Goal: Task Accomplishment & Management: Manage account settings

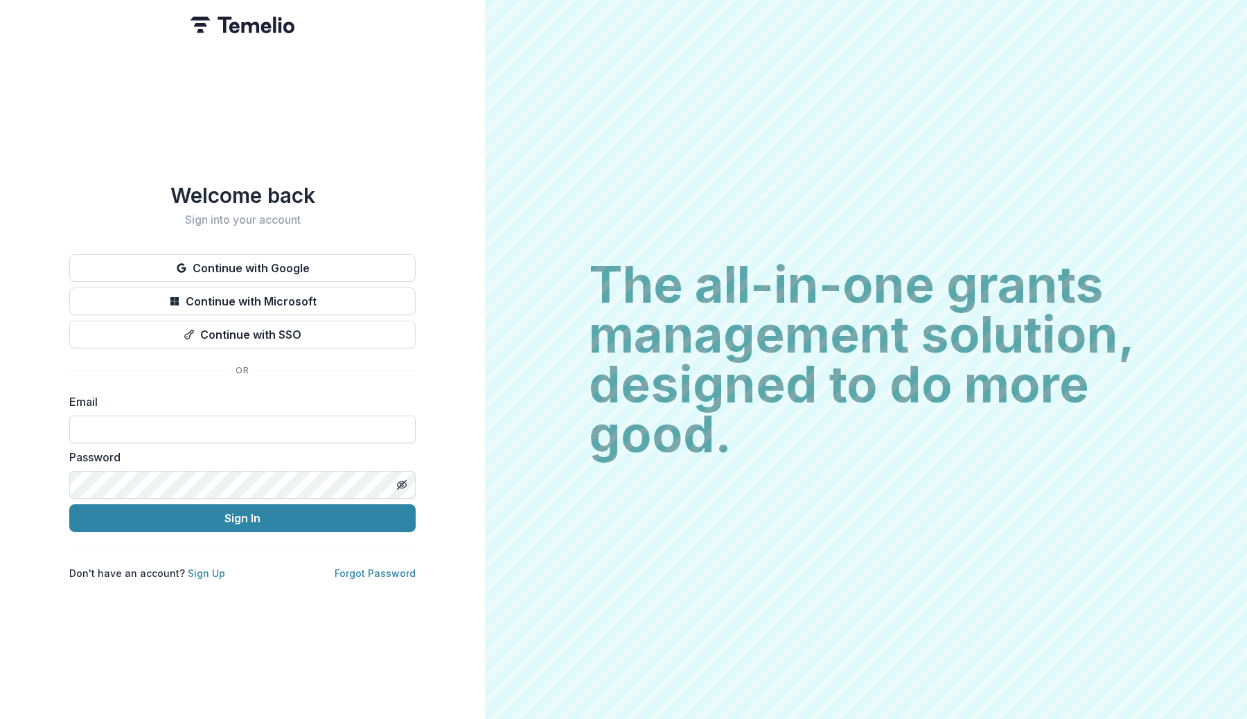
click at [177, 416] on input at bounding box center [242, 430] width 346 height 28
type input "**********"
click at [69, 504] on button "Sign In" at bounding box center [242, 518] width 346 height 28
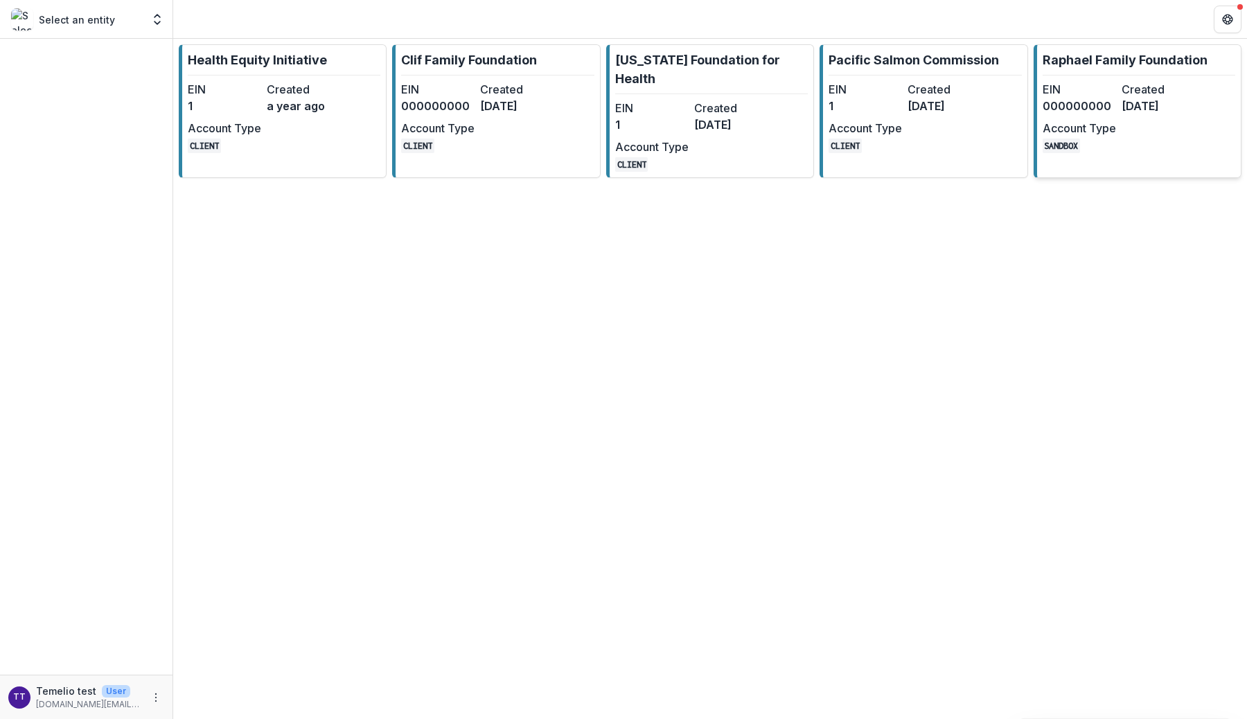
click at [1102, 91] on dt "EIN" at bounding box center [1079, 89] width 73 height 17
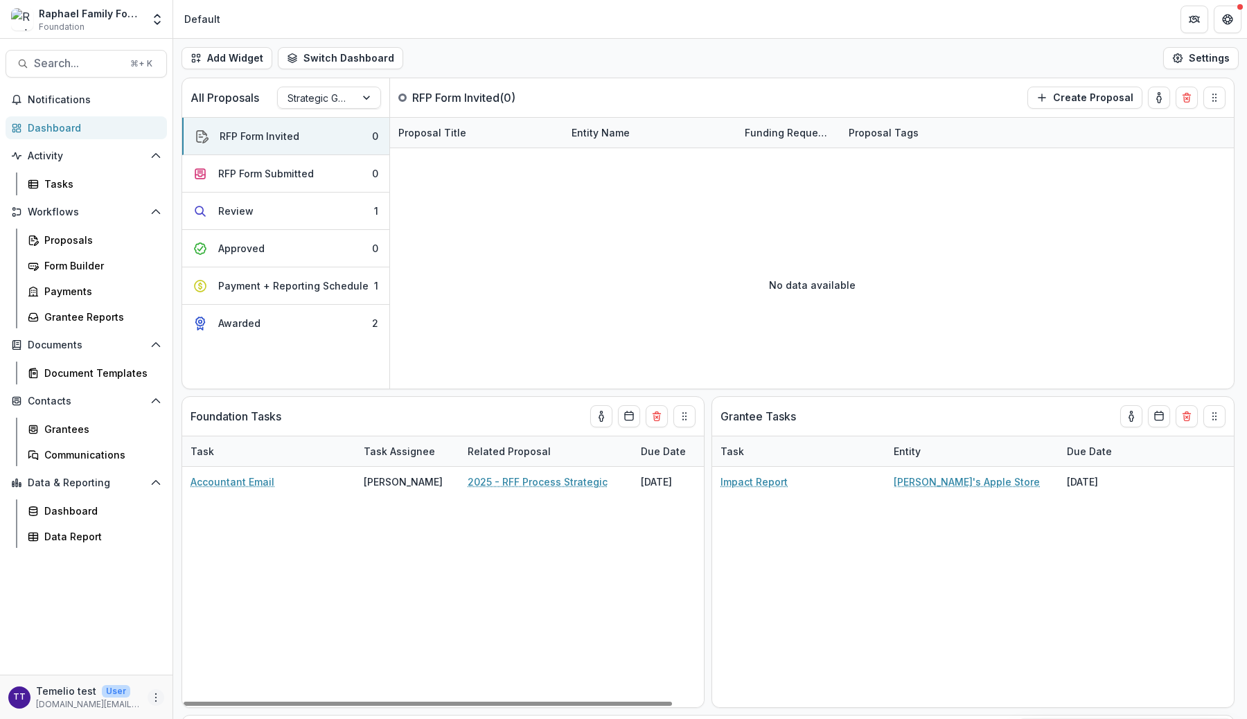
click at [157, 696] on icon "More" at bounding box center [155, 697] width 11 height 11
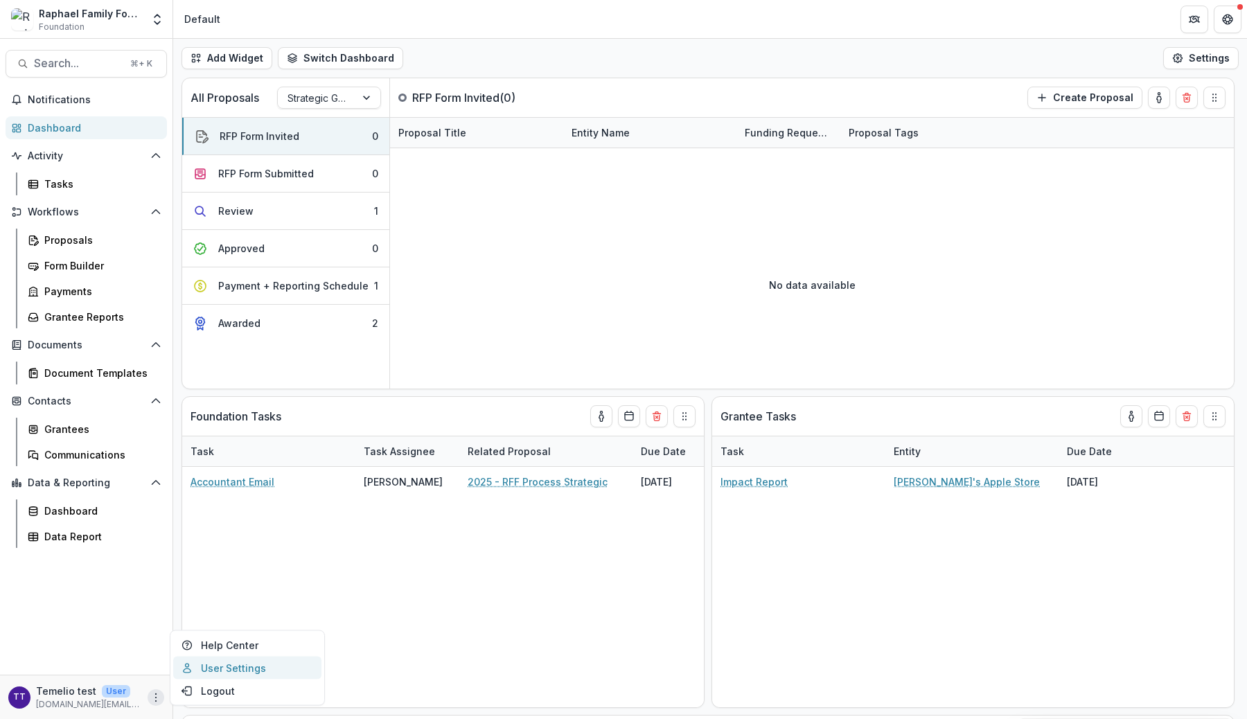
click at [229, 670] on link "User Settings" at bounding box center [247, 668] width 148 height 23
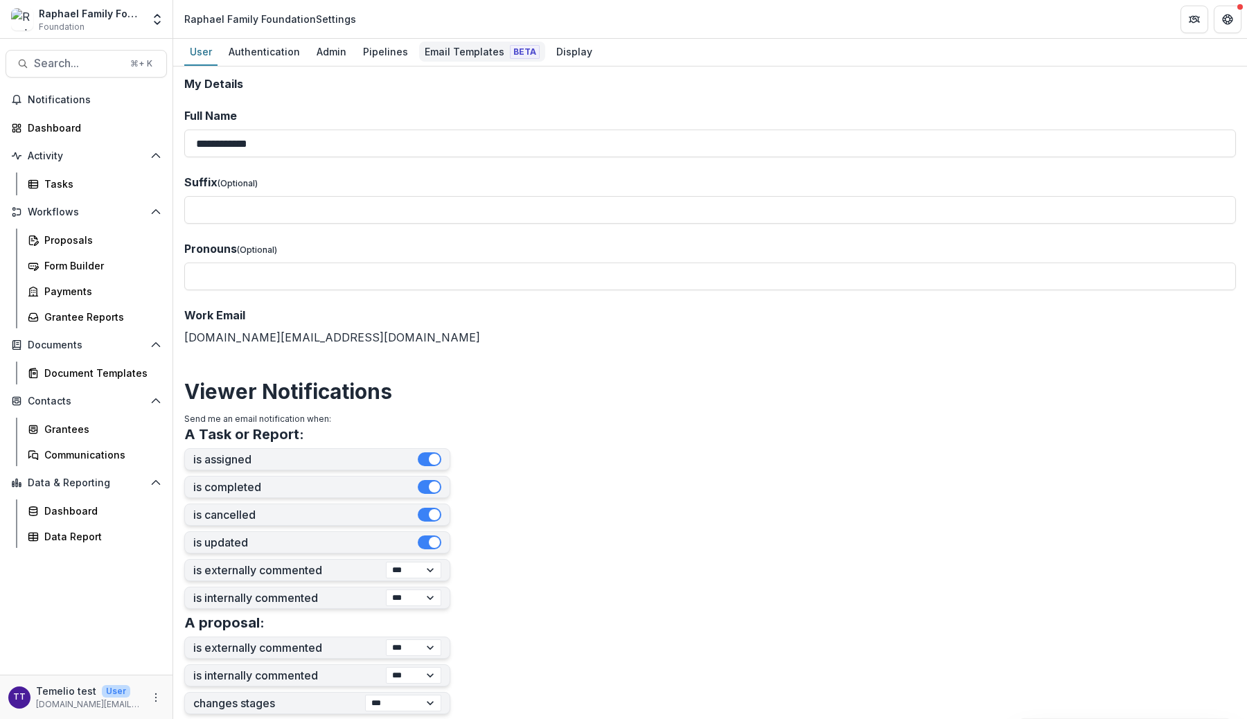
click at [443, 48] on div "Email Templates Beta" at bounding box center [482, 52] width 126 height 20
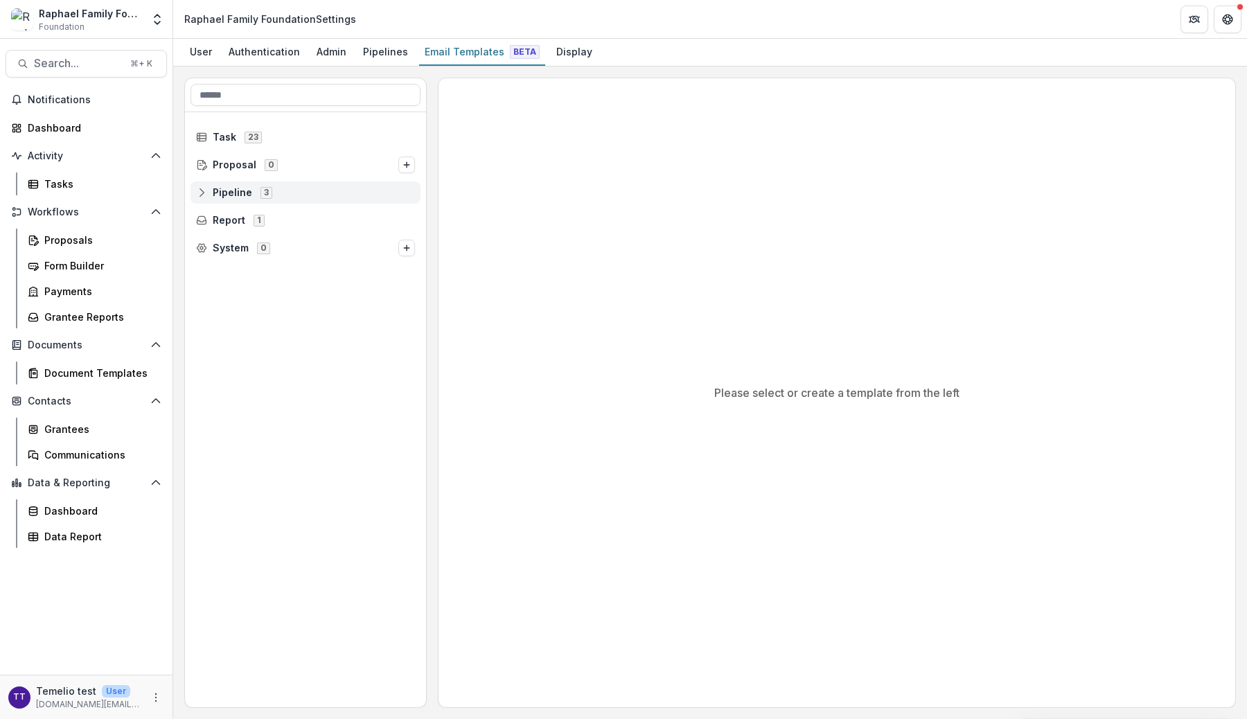
click at [202, 193] on line at bounding box center [202, 193] width 0 height 4
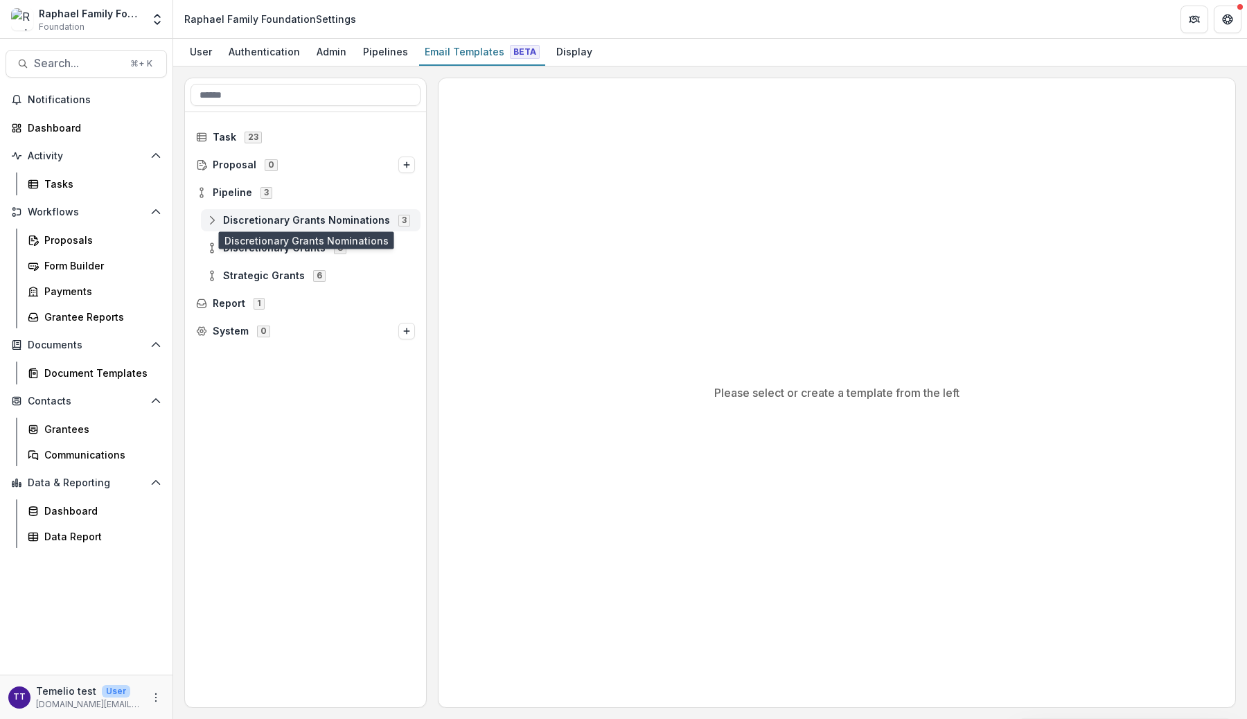
click at [265, 222] on span "Discretionary Grants Nominations" at bounding box center [306, 221] width 167 height 12
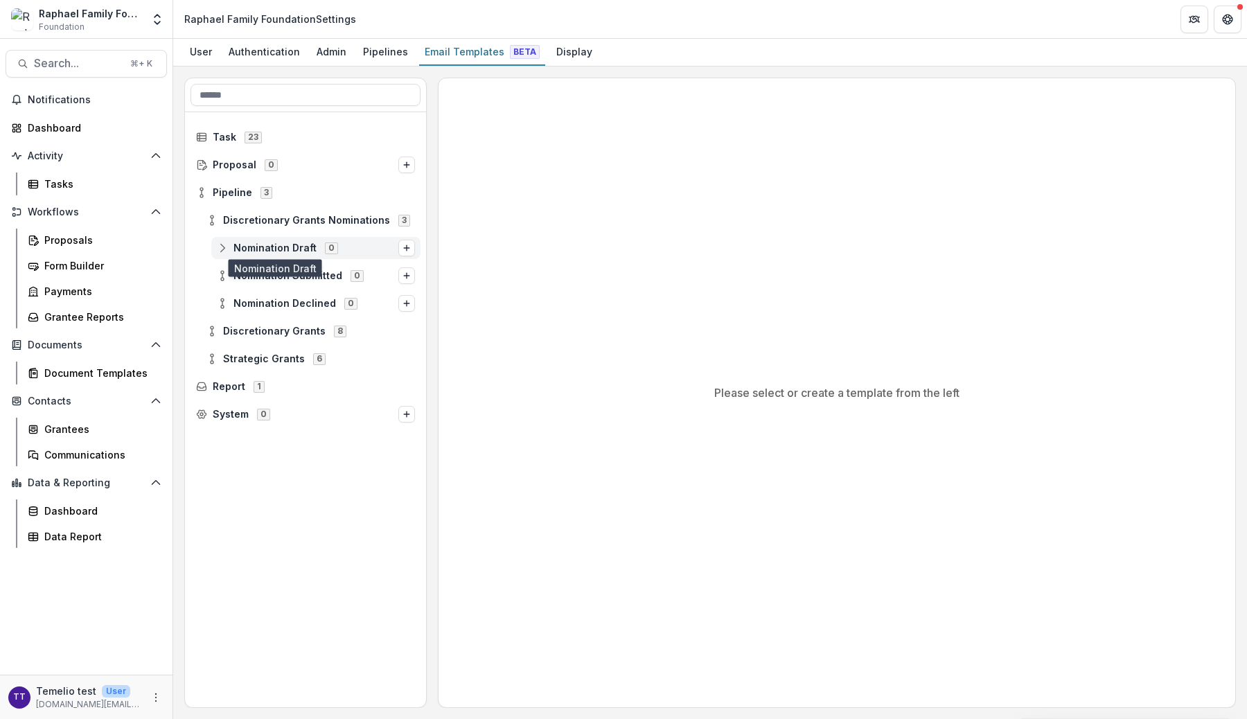
click at [260, 247] on span "Nomination Draft" at bounding box center [274, 248] width 83 height 12
click at [263, 268] on div "Nomination Submitted 0" at bounding box center [315, 276] width 209 height 22
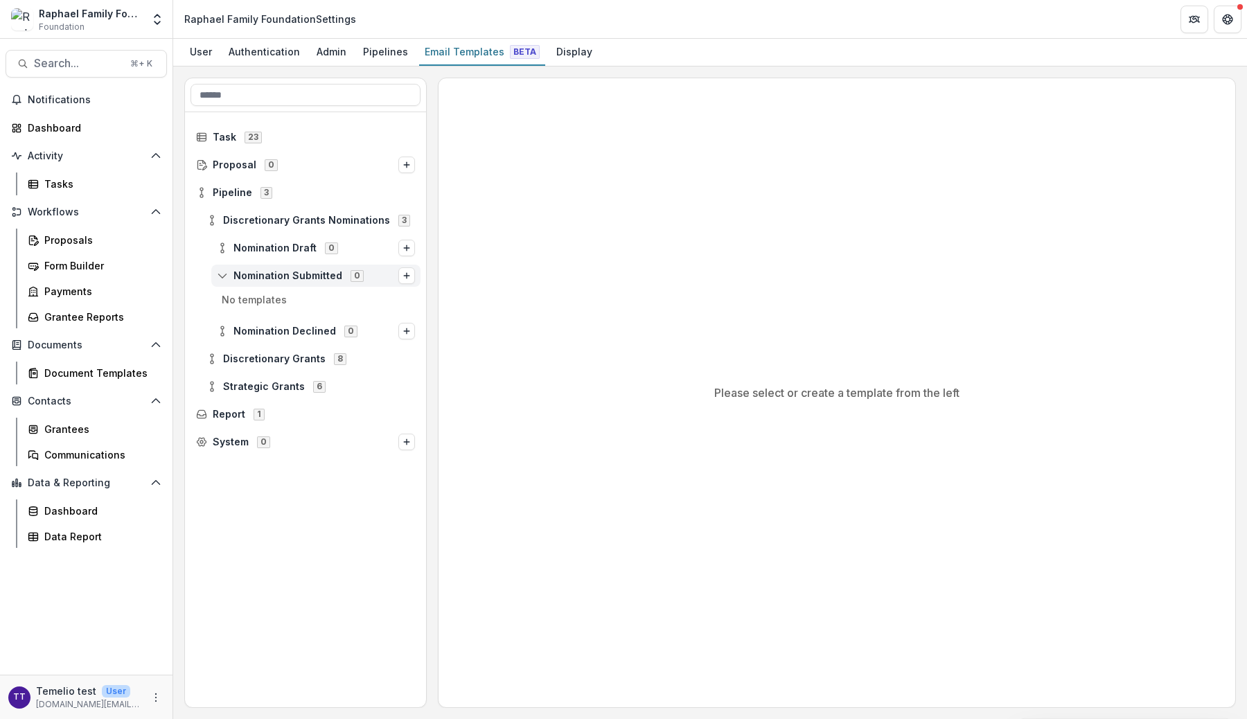
click at [263, 268] on div "Nomination Submitted 0" at bounding box center [315, 276] width 209 height 22
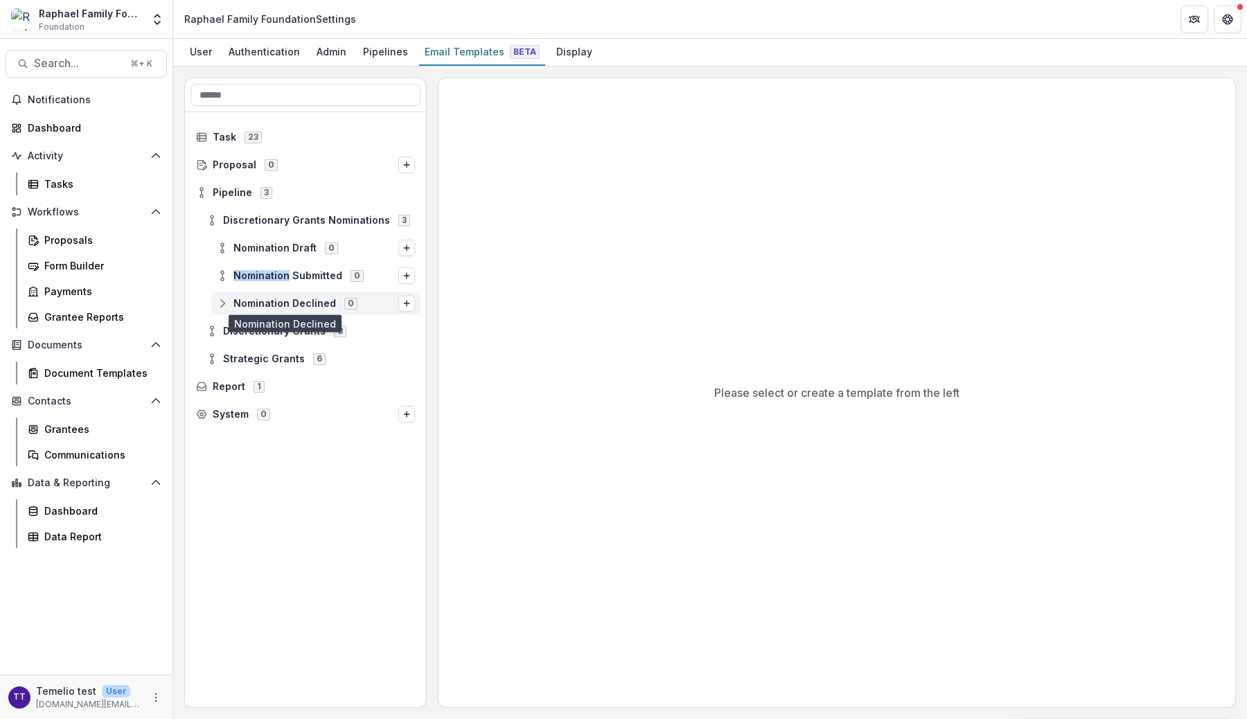
click at [257, 302] on span "Nomination Declined" at bounding box center [284, 304] width 103 height 12
click at [210, 328] on icon at bounding box center [211, 331] width 11 height 11
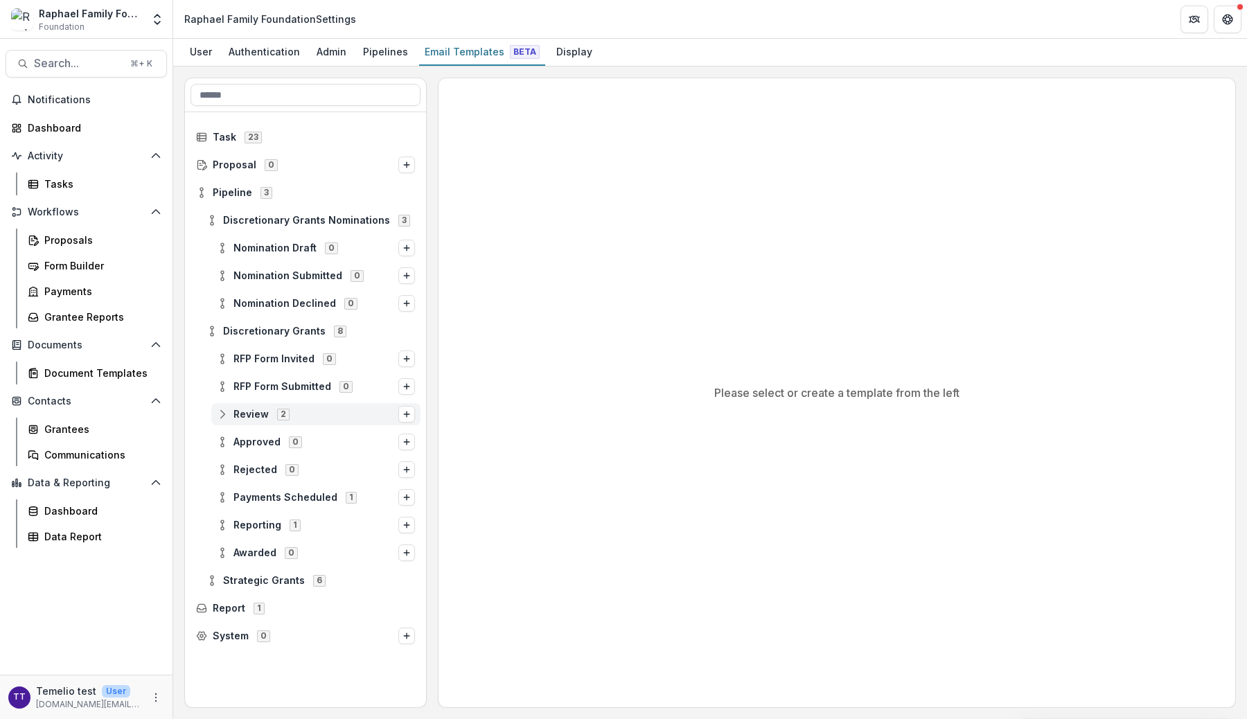
click at [228, 415] on span "Review 2" at bounding box center [308, 414] width 182 height 12
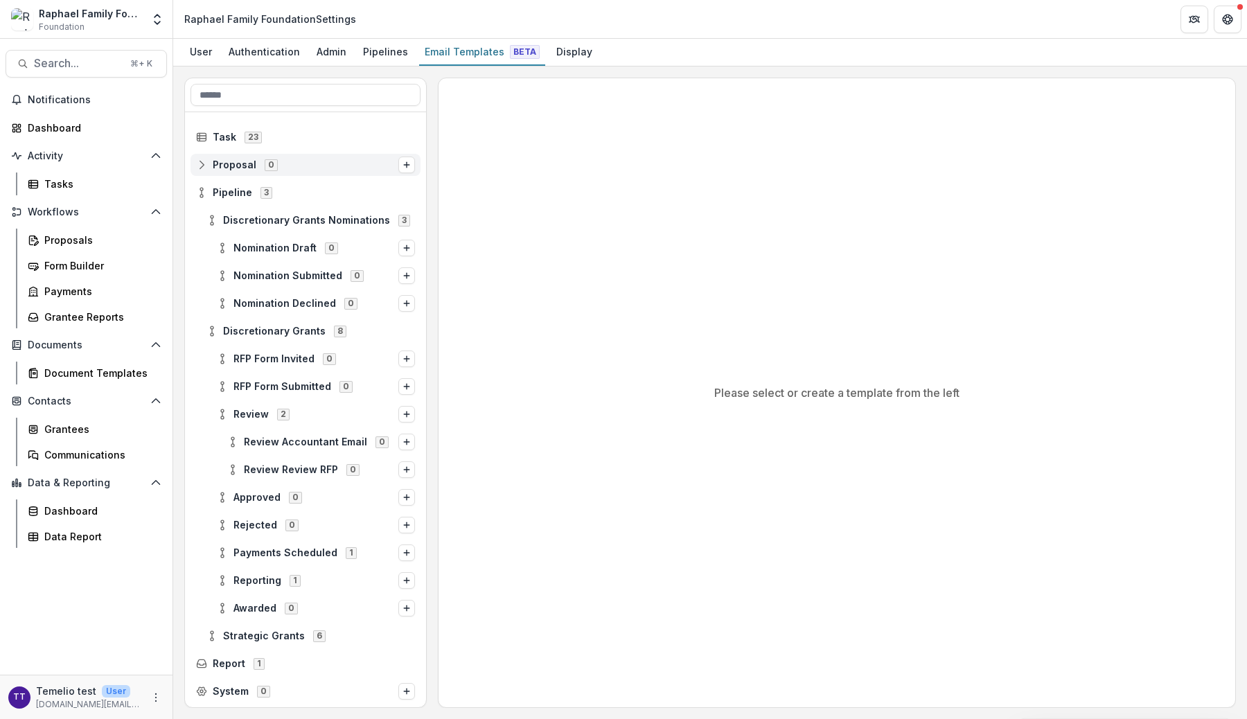
click at [200, 166] on icon at bounding box center [201, 164] width 11 height 11
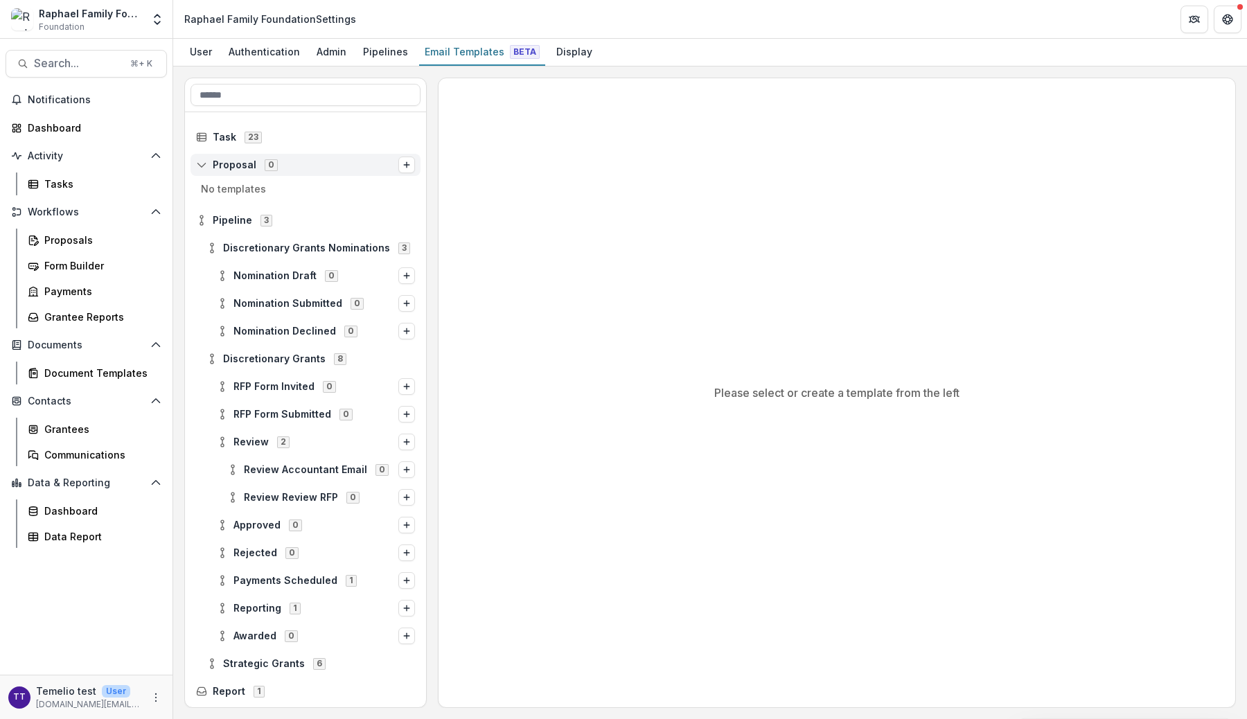
click at [200, 166] on icon at bounding box center [201, 164] width 11 height 11
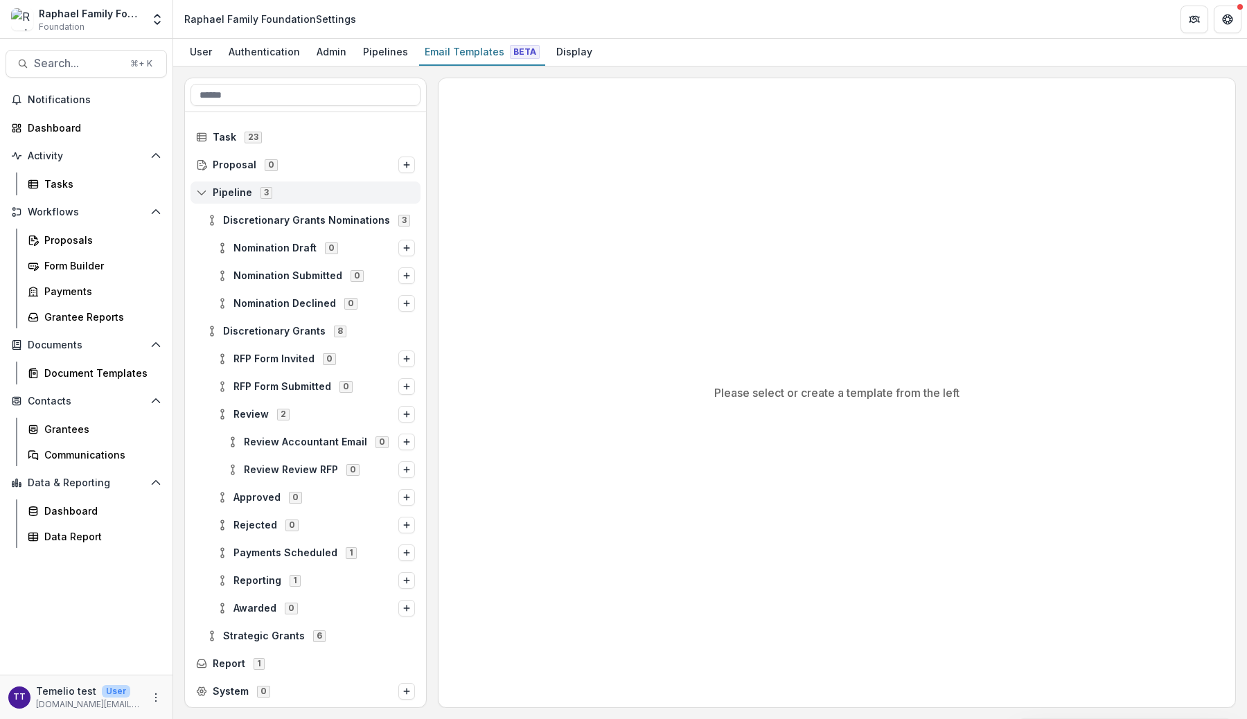
click at [203, 191] on icon at bounding box center [201, 192] width 11 height 11
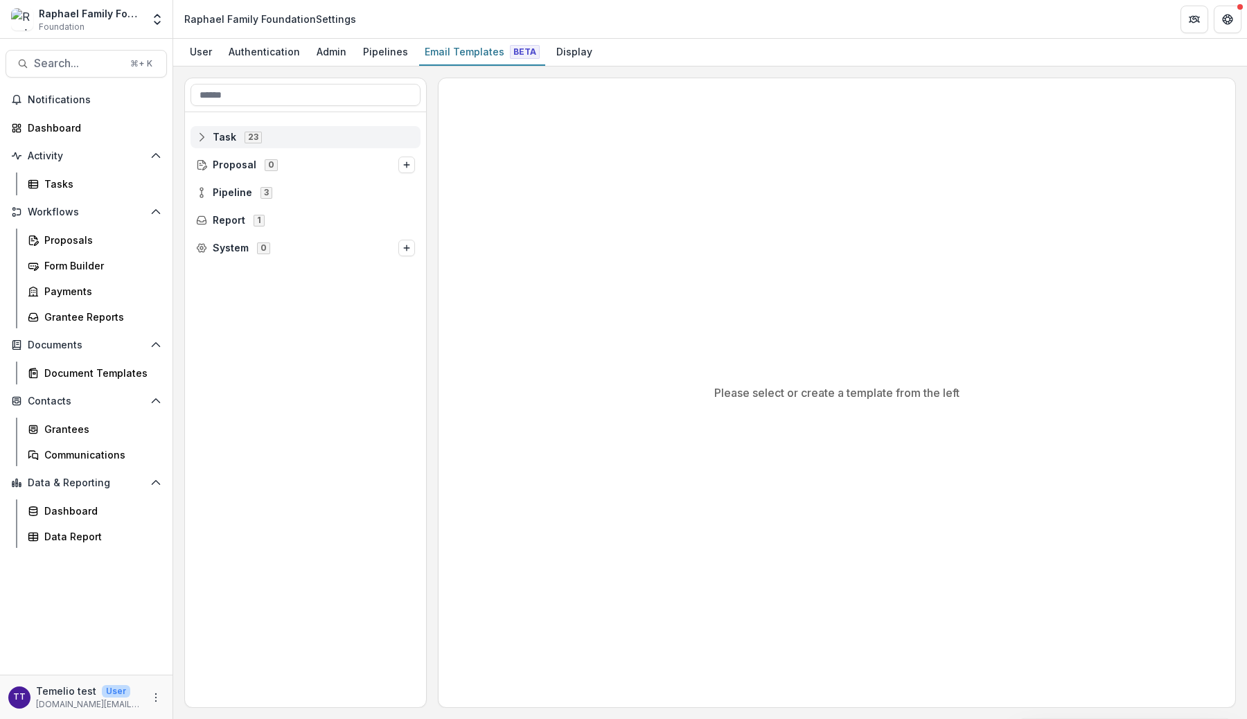
click at [205, 139] on rect at bounding box center [201, 137] width 9 height 8
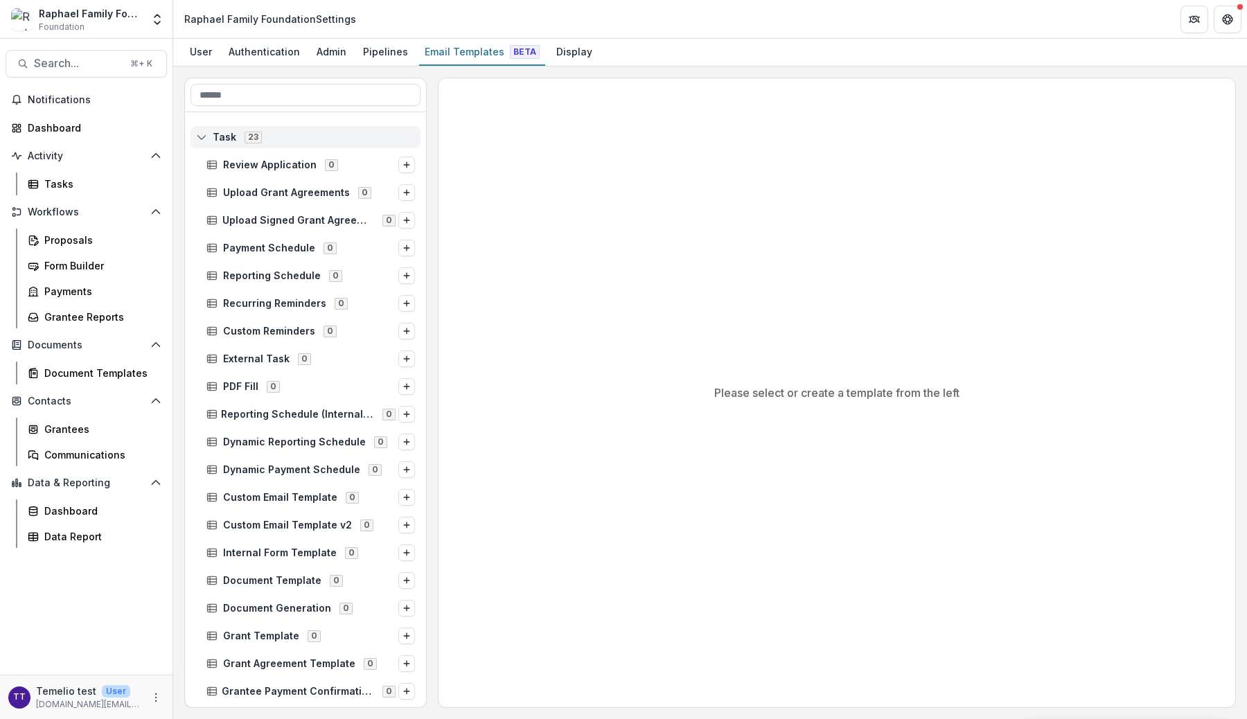
click at [205, 139] on rect at bounding box center [201, 137] width 9 height 8
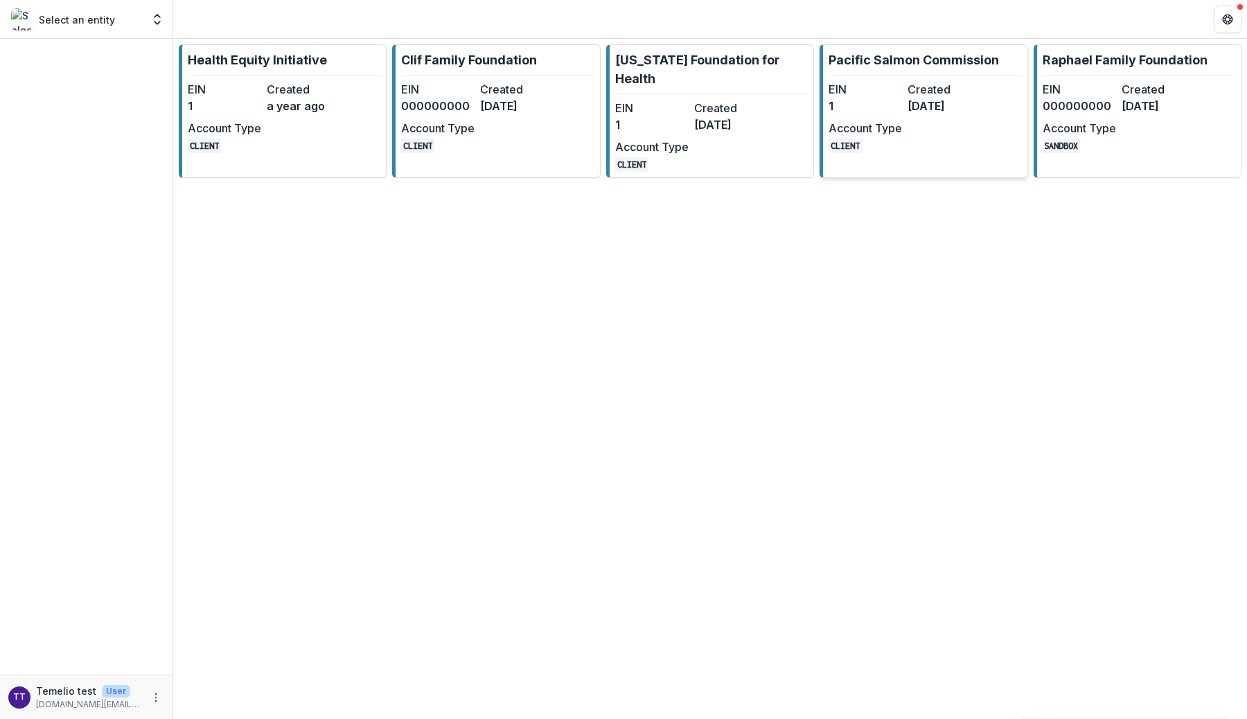
click at [951, 107] on dd "[DATE]" at bounding box center [944, 106] width 73 height 17
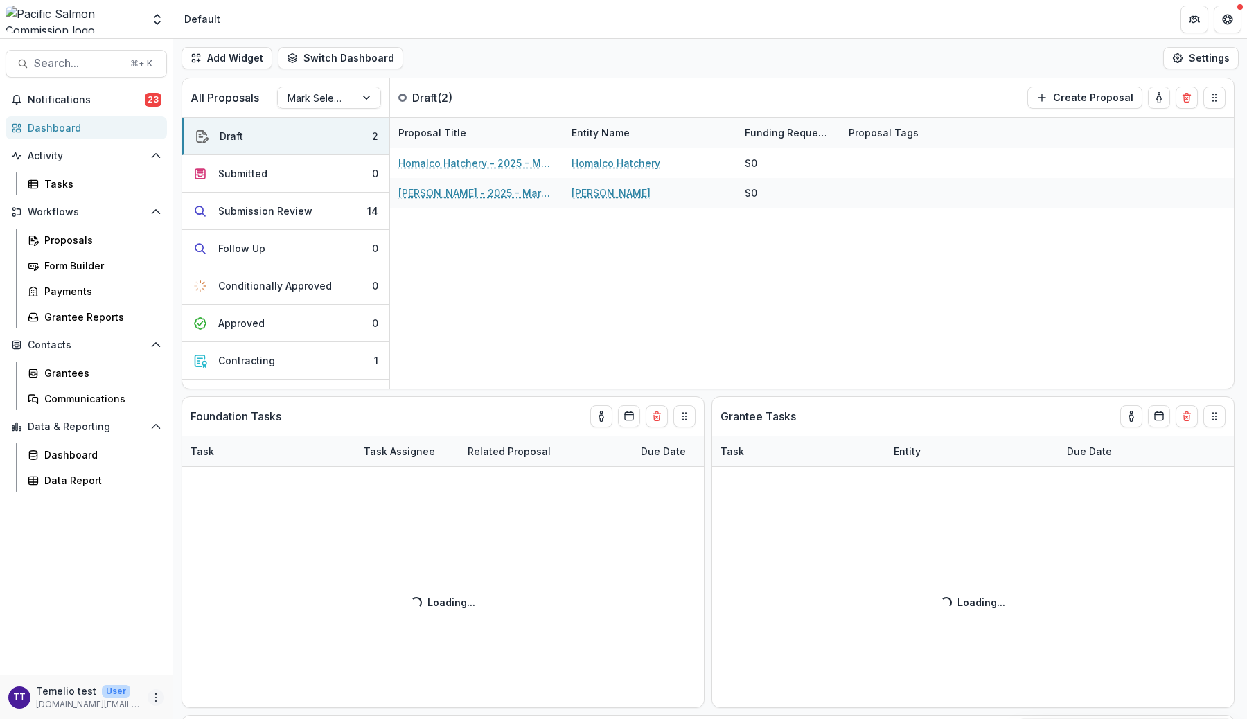
click at [159, 701] on icon "More" at bounding box center [155, 697] width 11 height 11
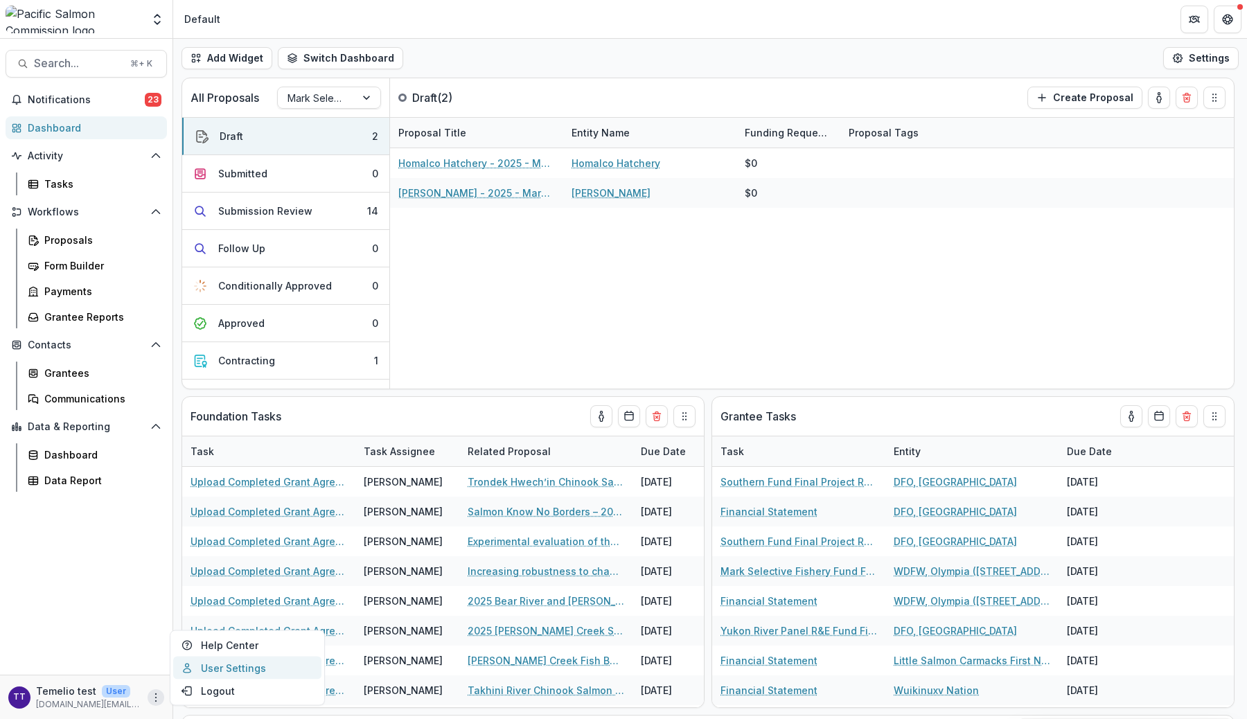
click at [242, 665] on link "User Settings" at bounding box center [247, 668] width 148 height 23
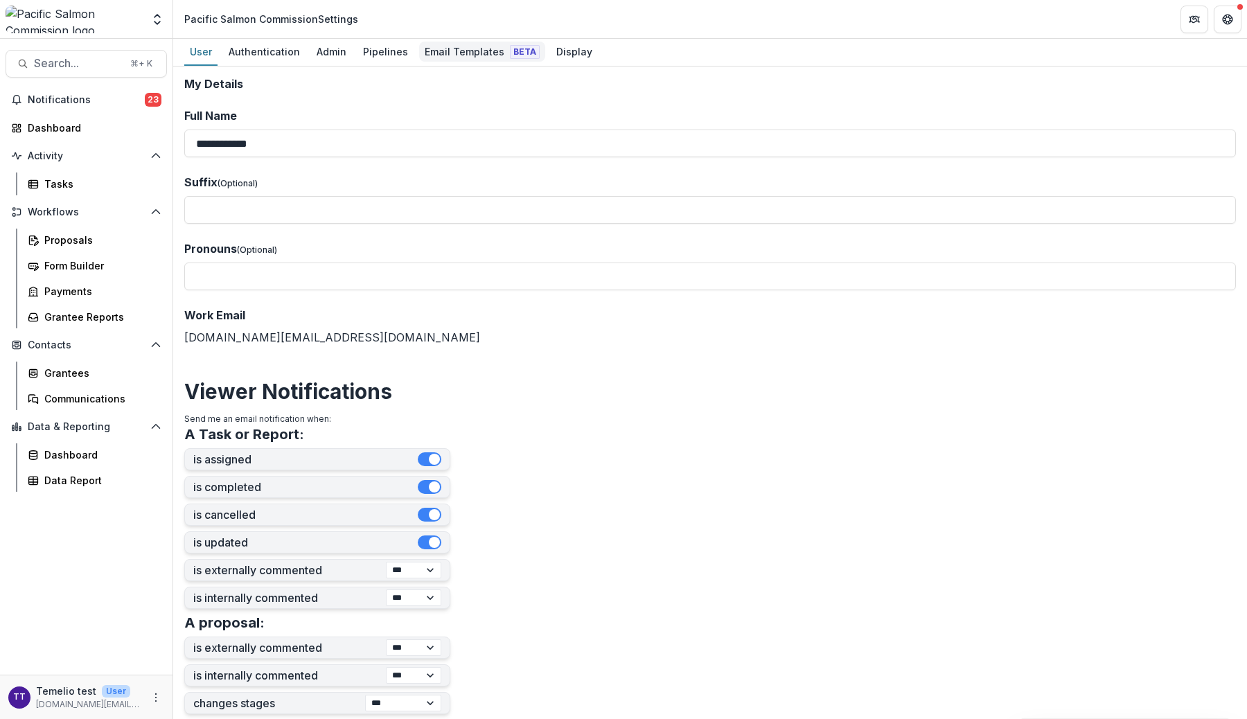
click at [452, 48] on div "Email Templates Beta" at bounding box center [482, 52] width 126 height 20
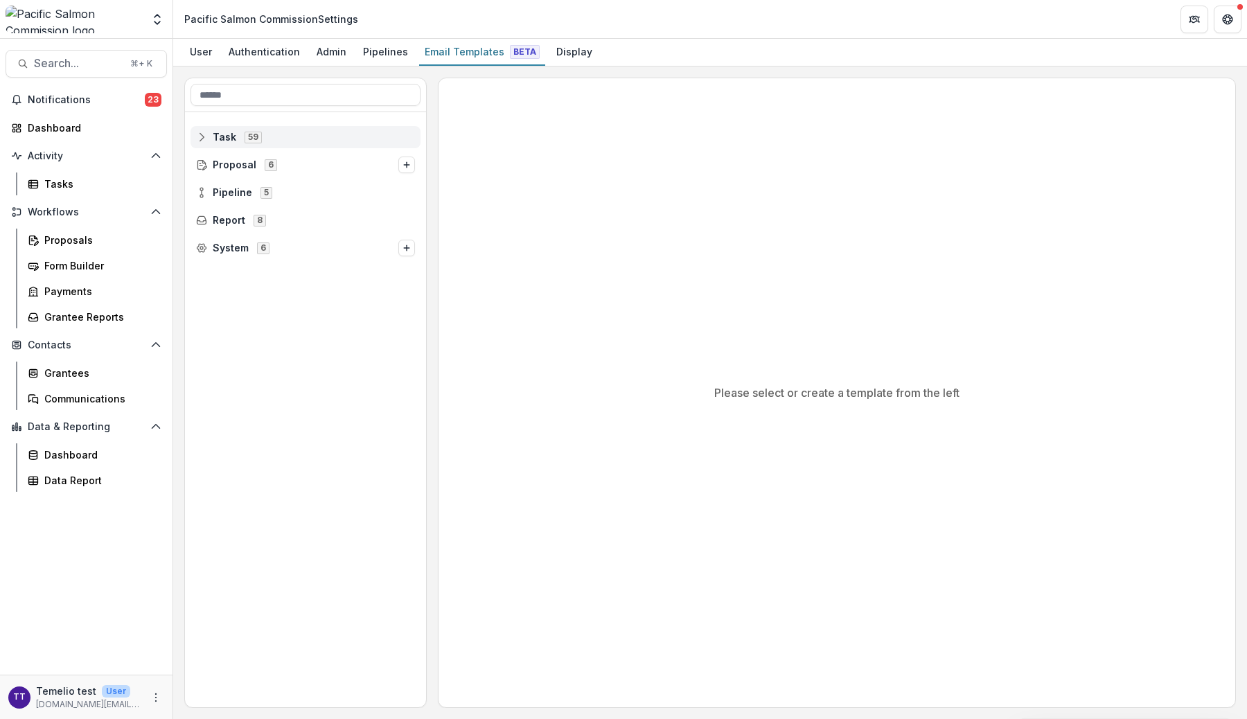
click at [206, 136] on rect at bounding box center [201, 137] width 9 height 8
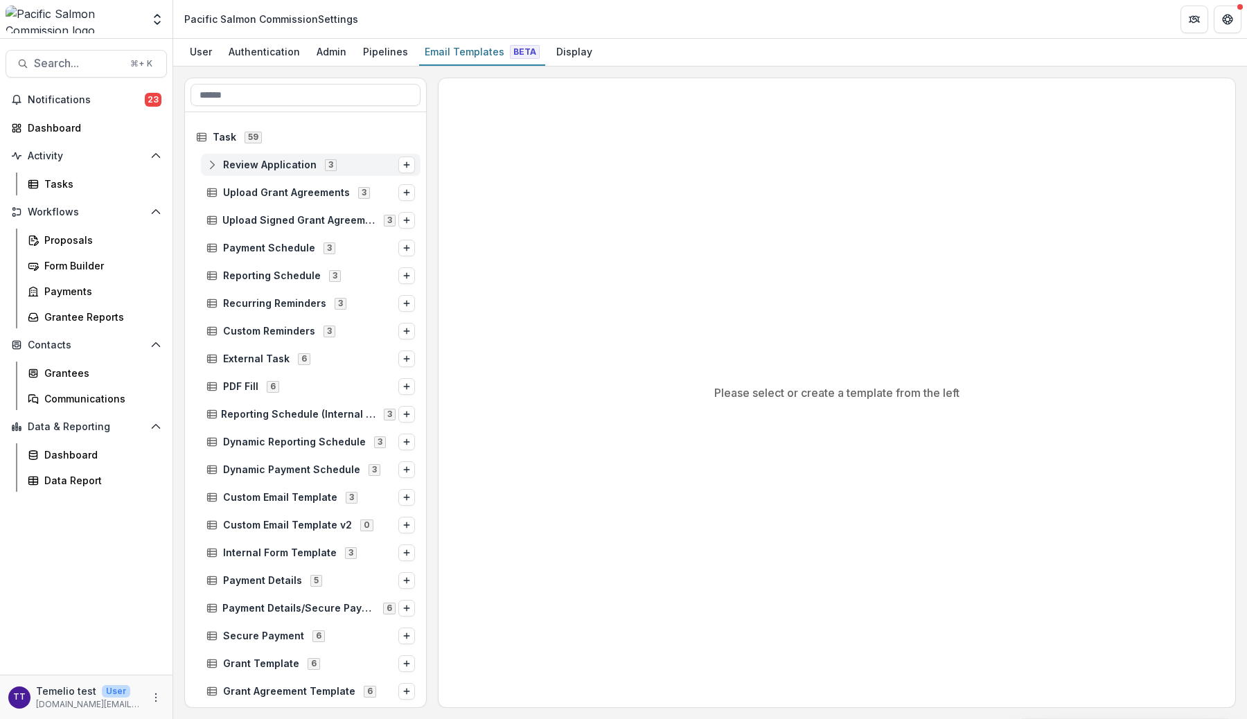
click at [202, 166] on div "Review Application 3" at bounding box center [311, 165] width 220 height 22
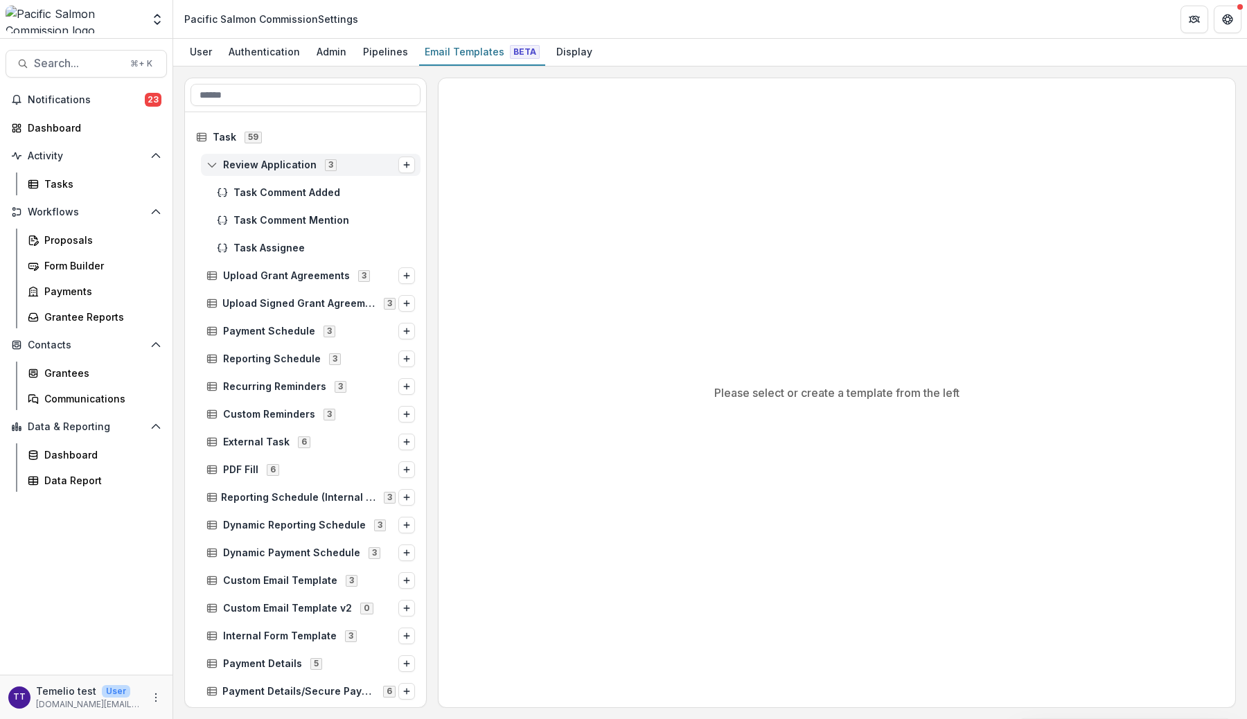
click at [211, 168] on icon at bounding box center [211, 164] width 11 height 11
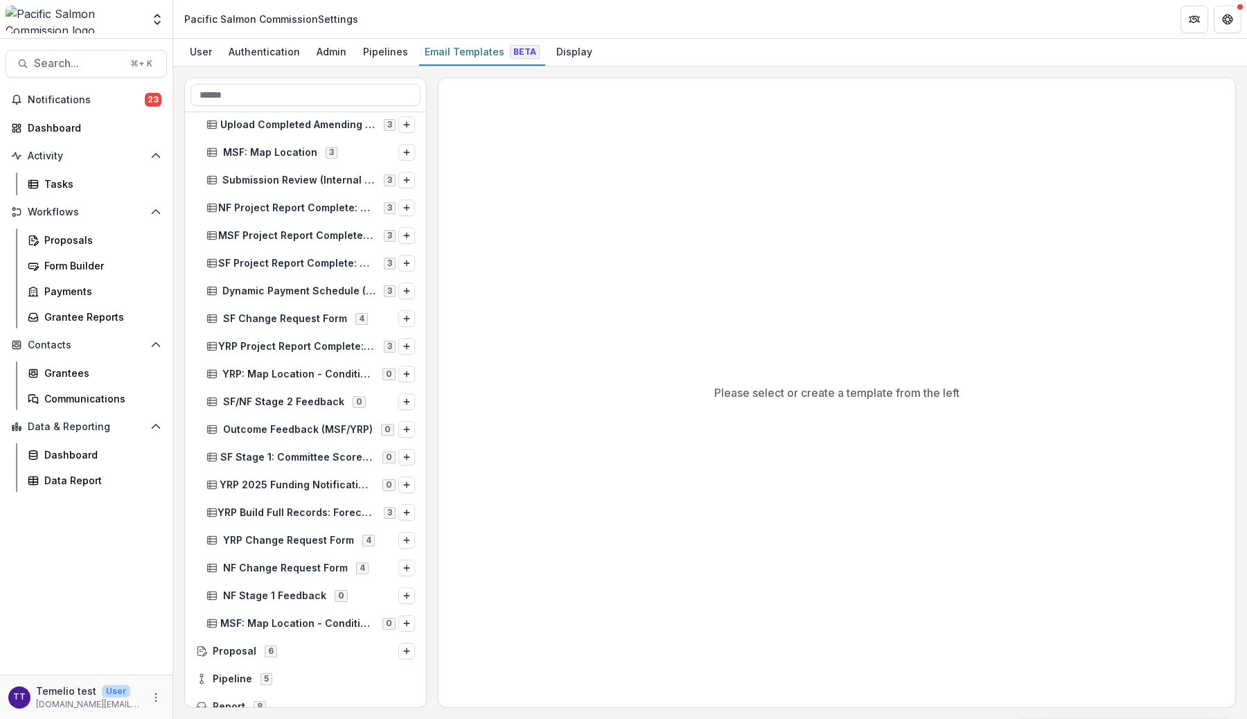
scroll to position [1190, 0]
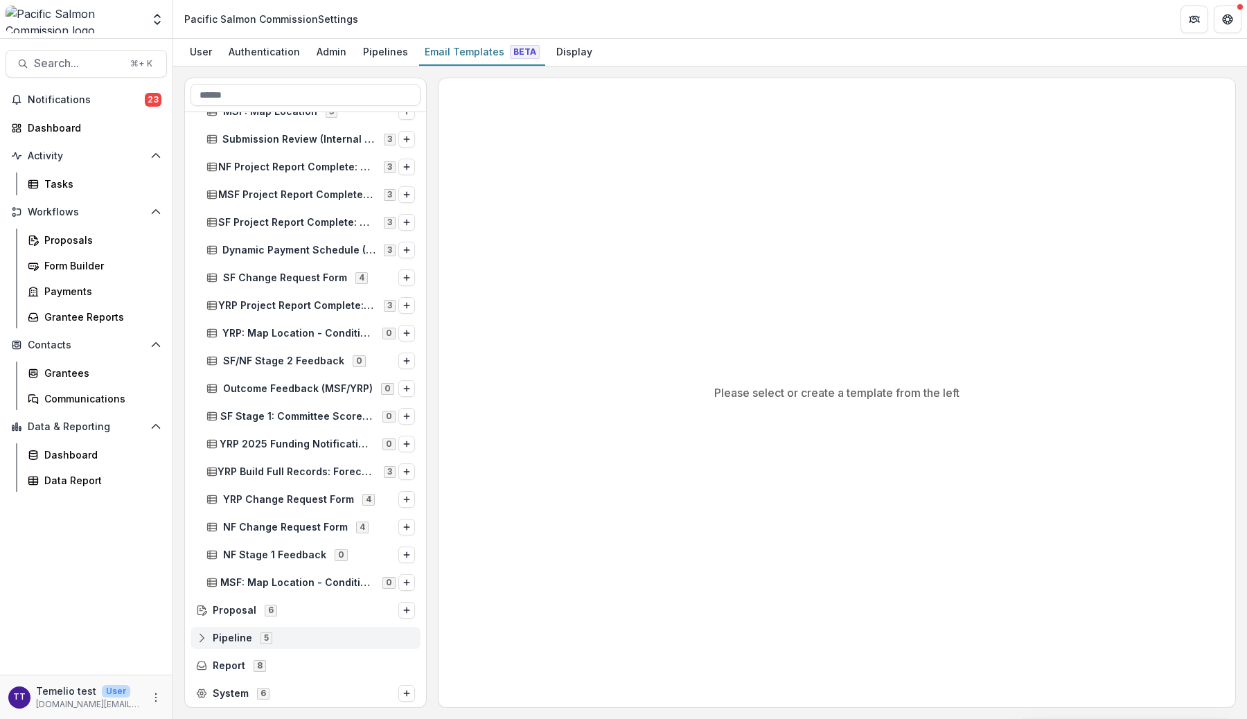
click at [196, 641] on icon at bounding box center [201, 638] width 11 height 11
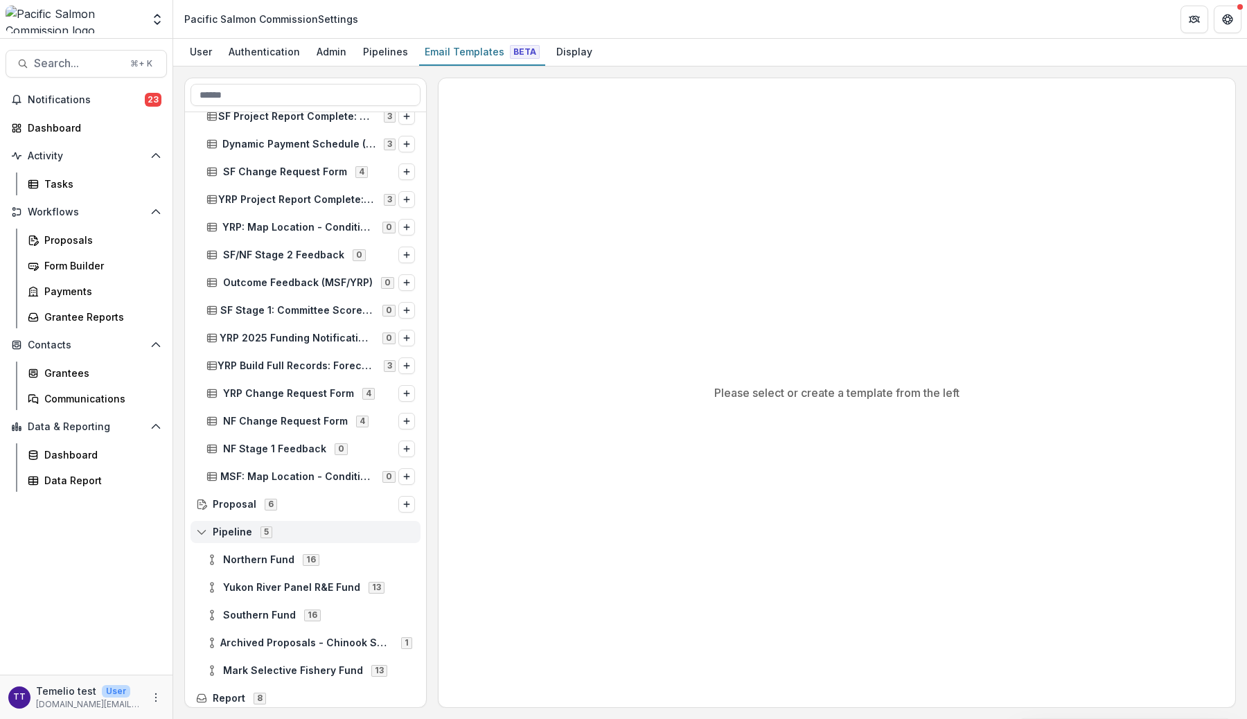
scroll to position [1328, 0]
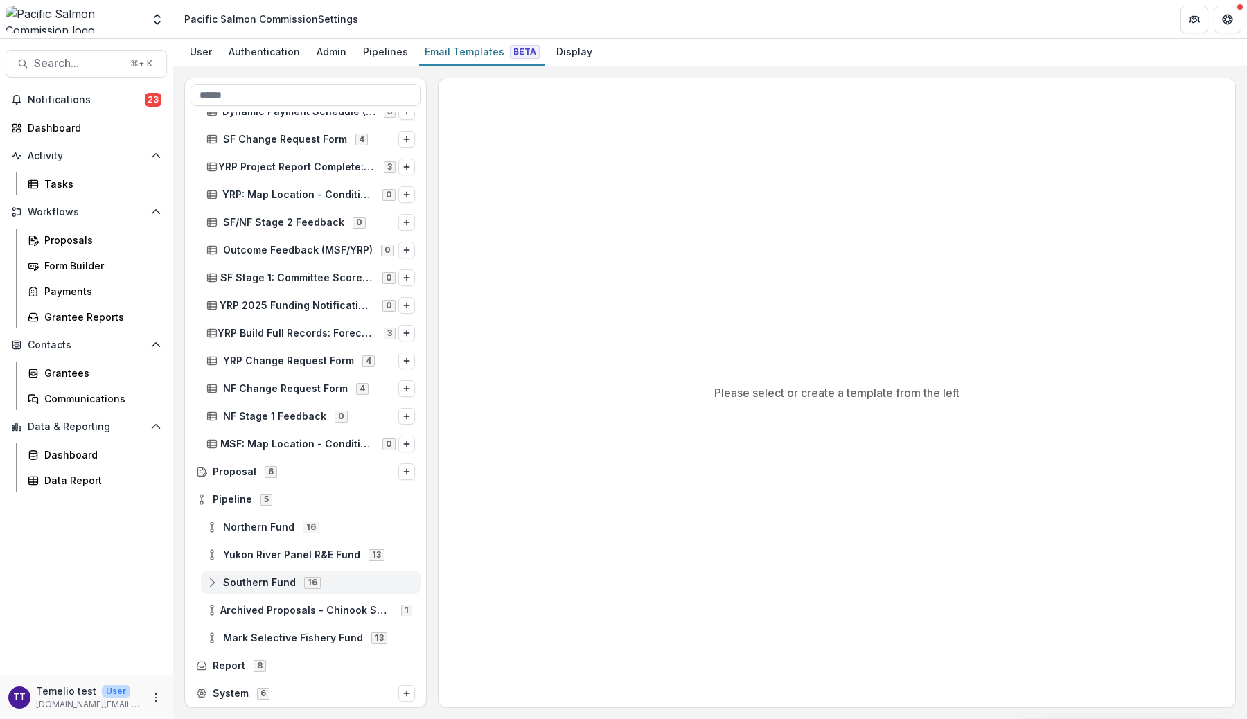
click at [217, 581] on icon at bounding box center [211, 582] width 11 height 11
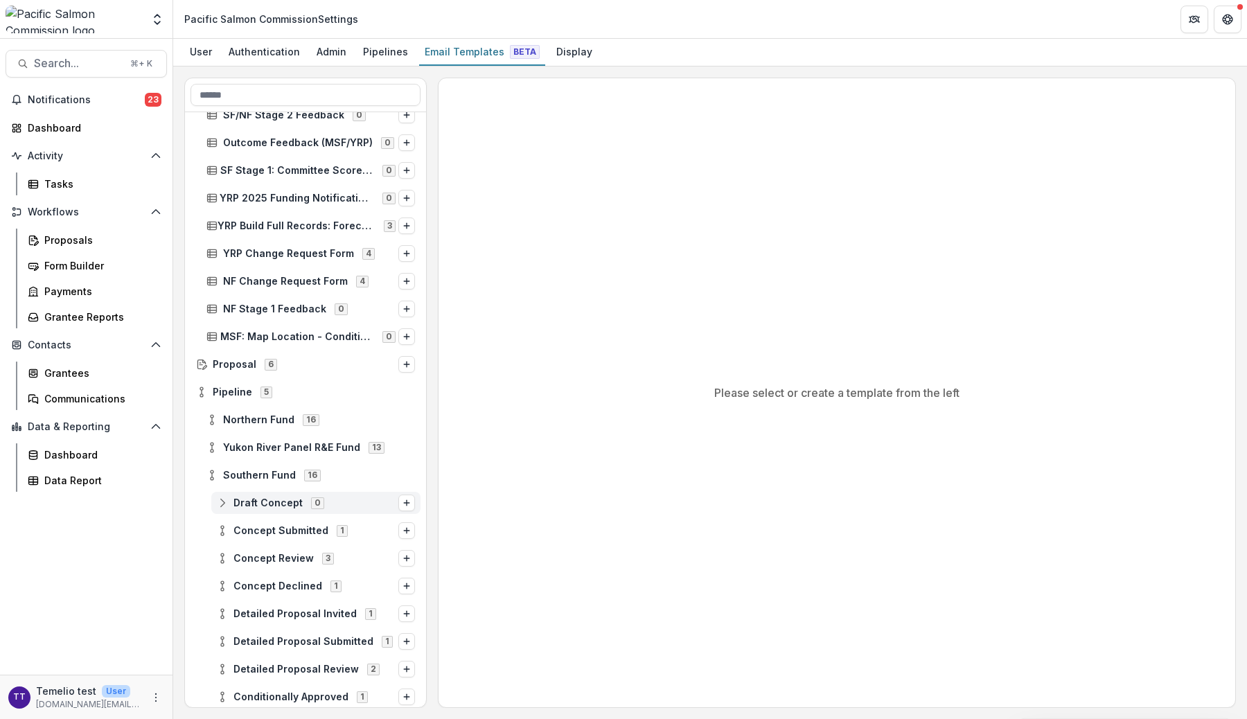
scroll to position [1442, 0]
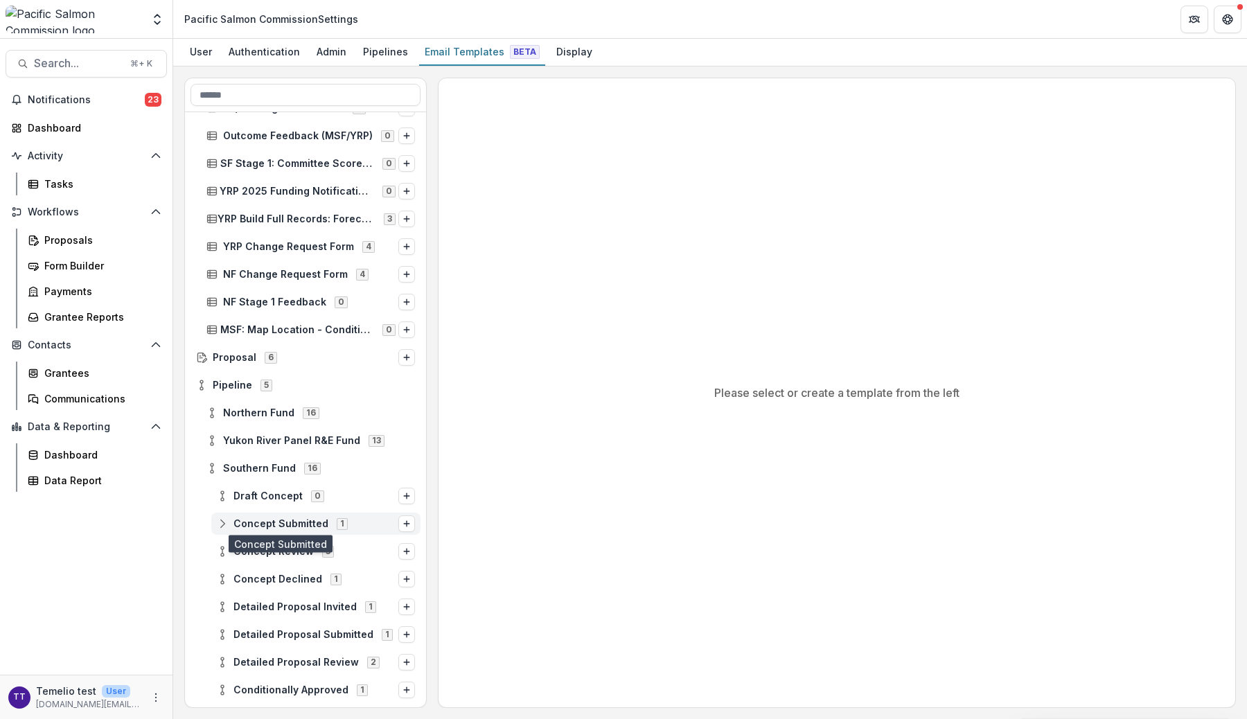
click at [238, 523] on span "Concept Submitted" at bounding box center [280, 524] width 95 height 12
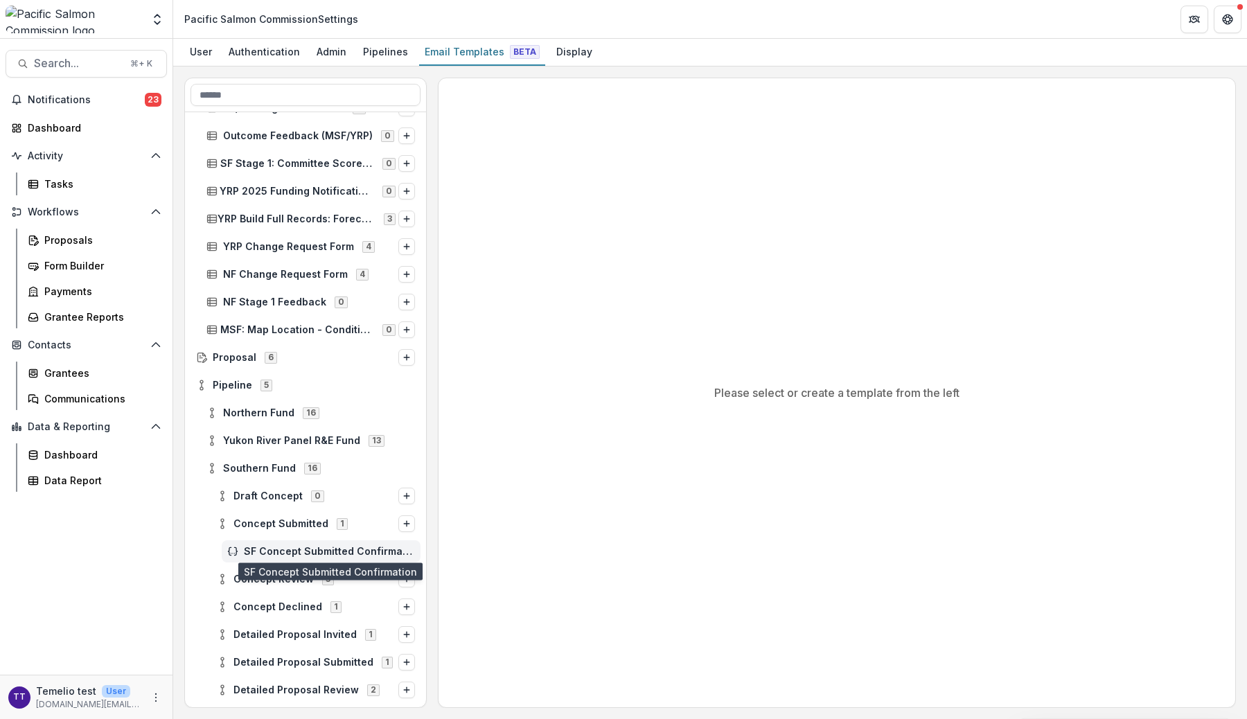
click at [254, 548] on span "SF Concept Submitted Confirmation" at bounding box center [329, 552] width 171 height 12
